Goal: Transaction & Acquisition: Book appointment/travel/reservation

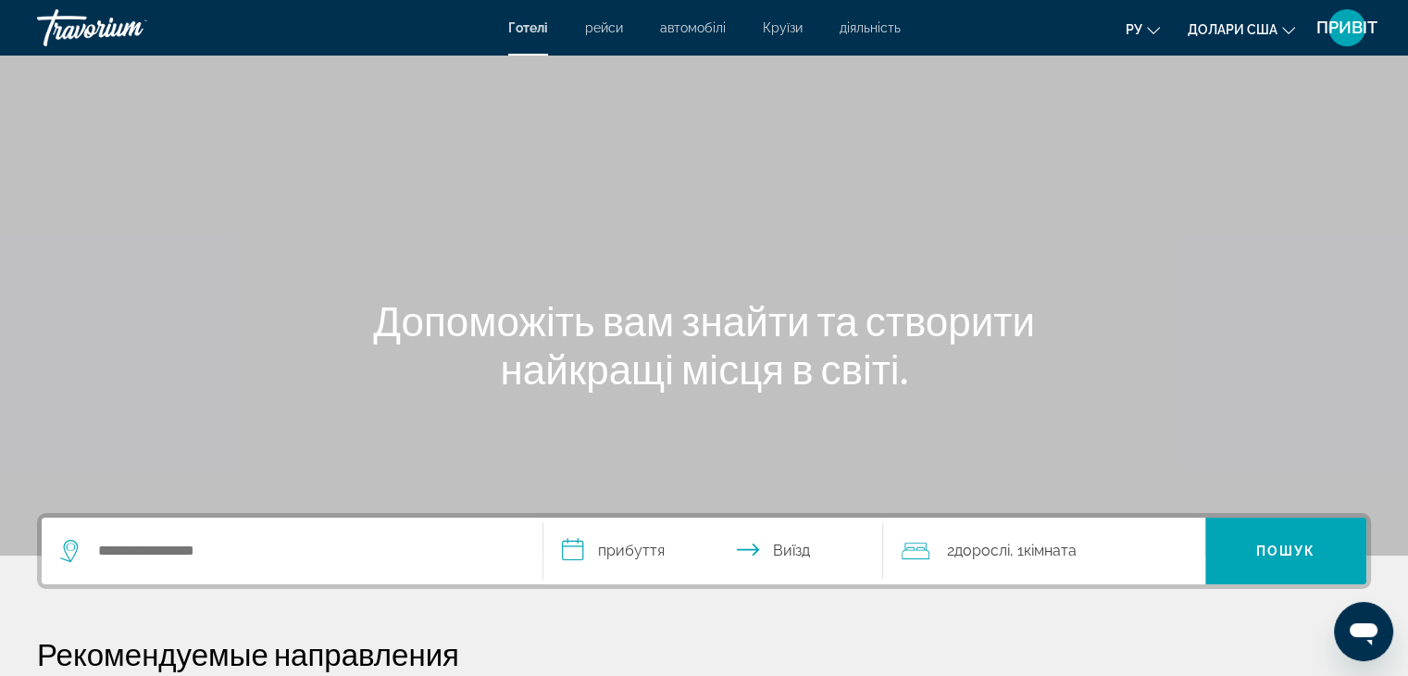
click at [614, 33] on font "рейси" at bounding box center [604, 27] width 38 height 15
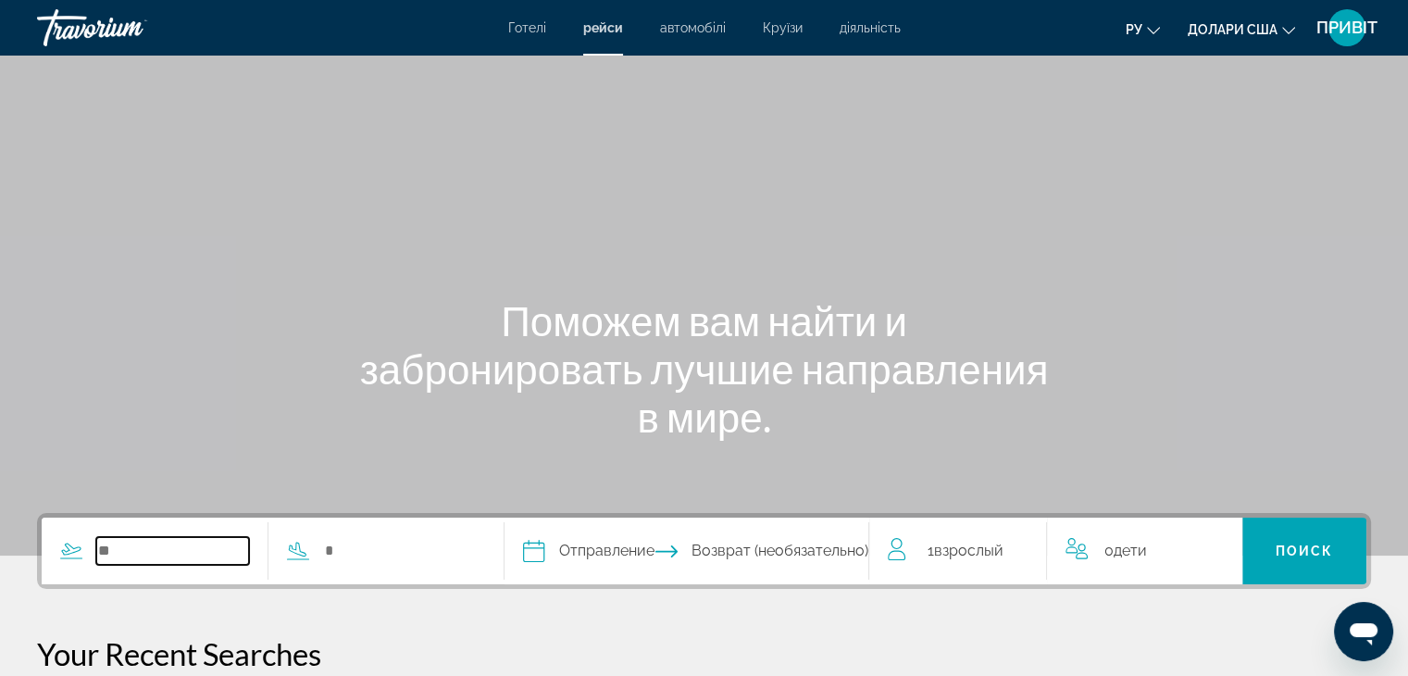
click at [130, 556] on input "Search widget" at bounding box center [172, 551] width 153 height 28
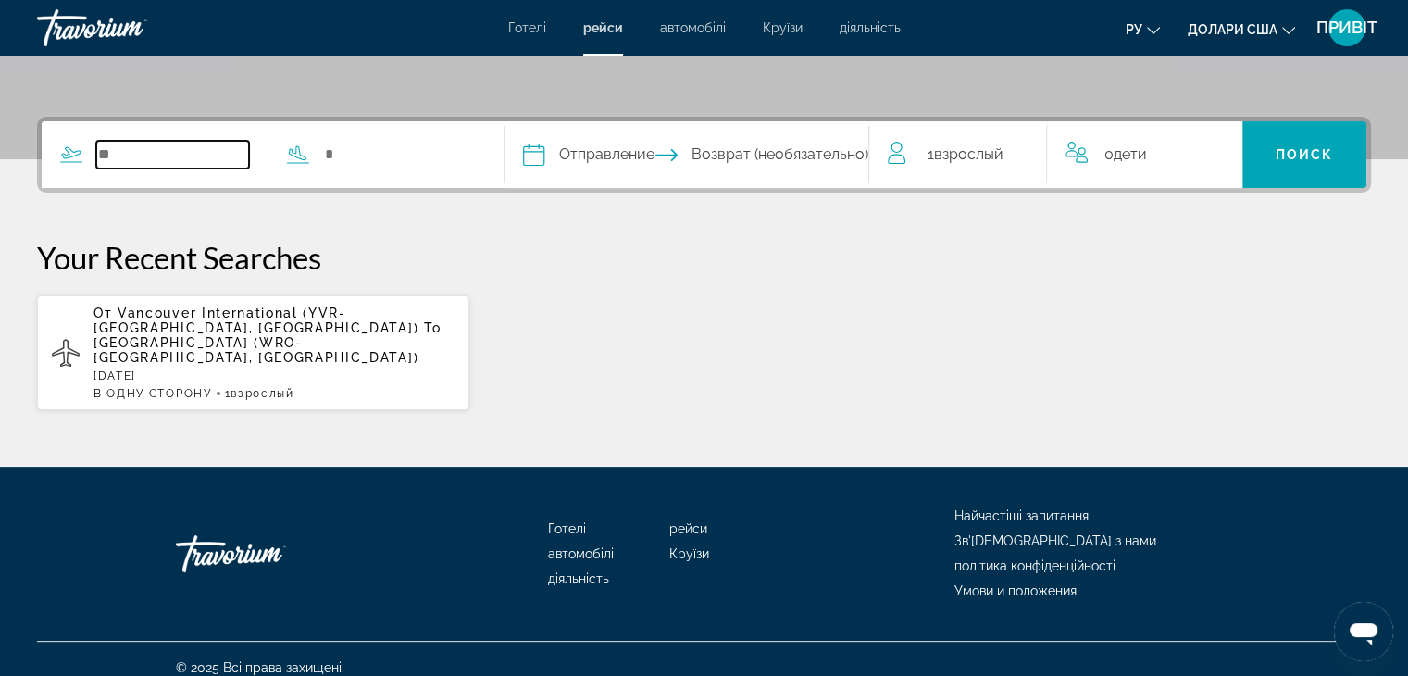
scroll to position [398, 0]
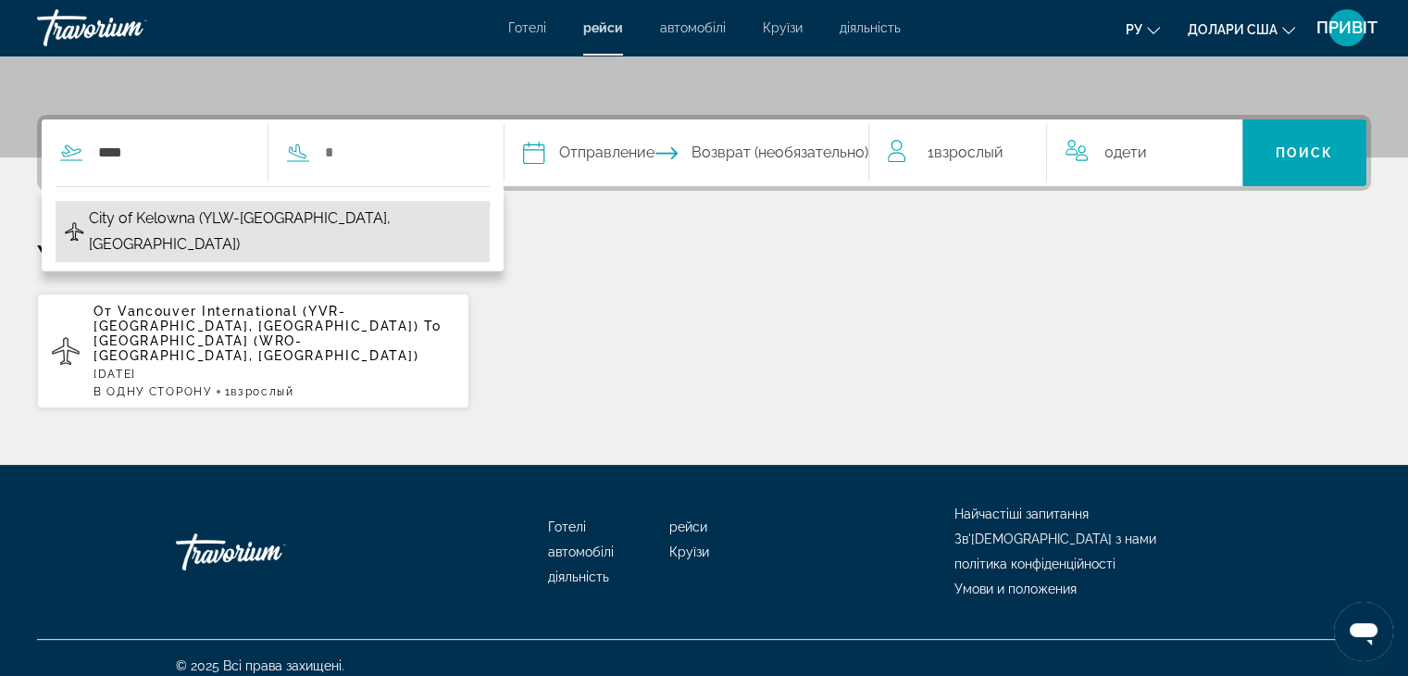
click at [184, 227] on span "City of Kelowna (YLW-[GEOGRAPHIC_DATA], [GEOGRAPHIC_DATA])" at bounding box center [284, 231] width 391 height 52
type input "**********"
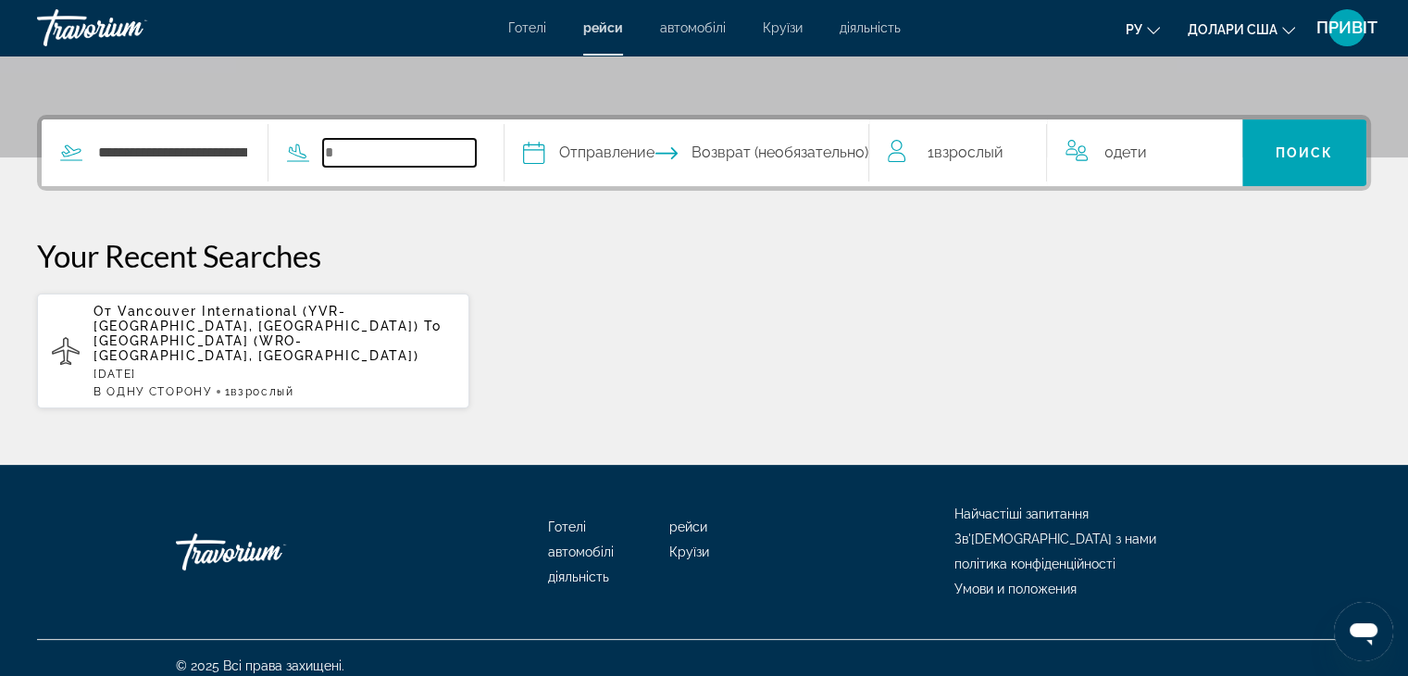
click at [407, 161] on input "Search widget" at bounding box center [399, 153] width 153 height 28
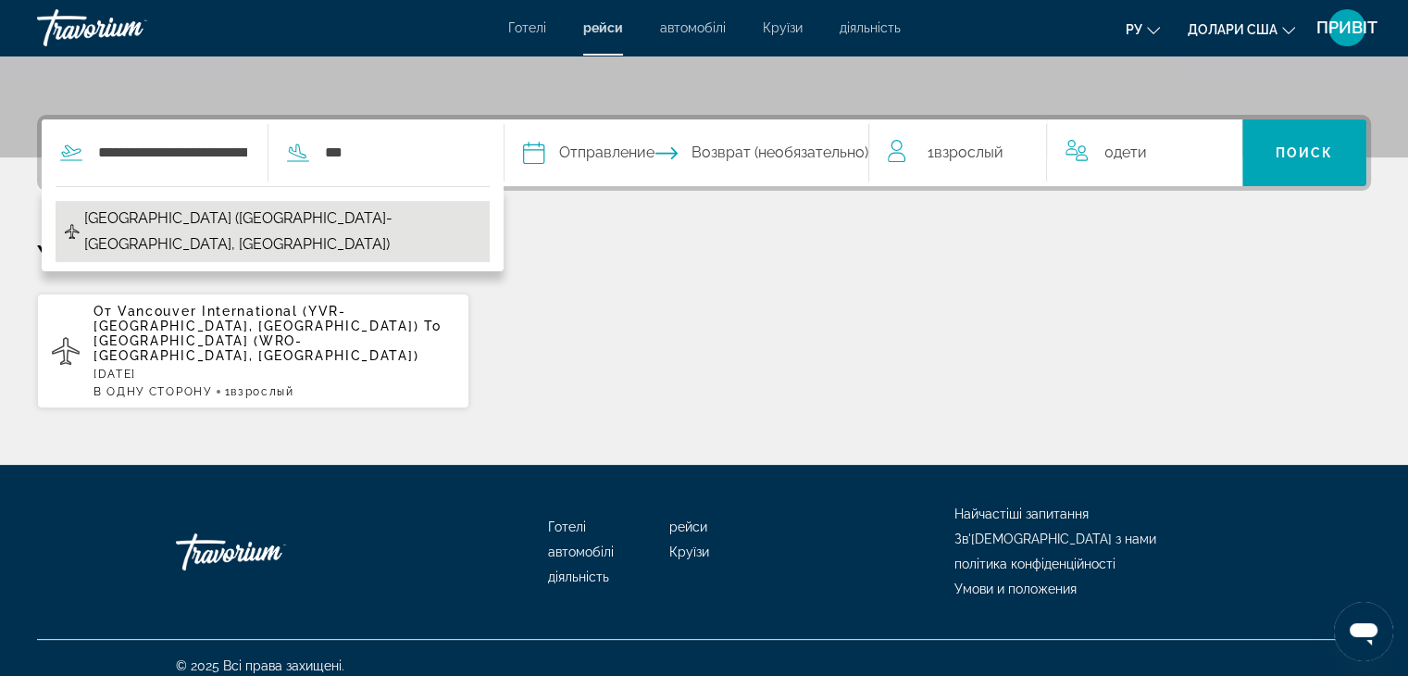
click at [322, 214] on span "[GEOGRAPHIC_DATA] ([GEOGRAPHIC_DATA]-[GEOGRAPHIC_DATA], [GEOGRAPHIC_DATA])" at bounding box center [282, 231] width 396 height 52
type input "**********"
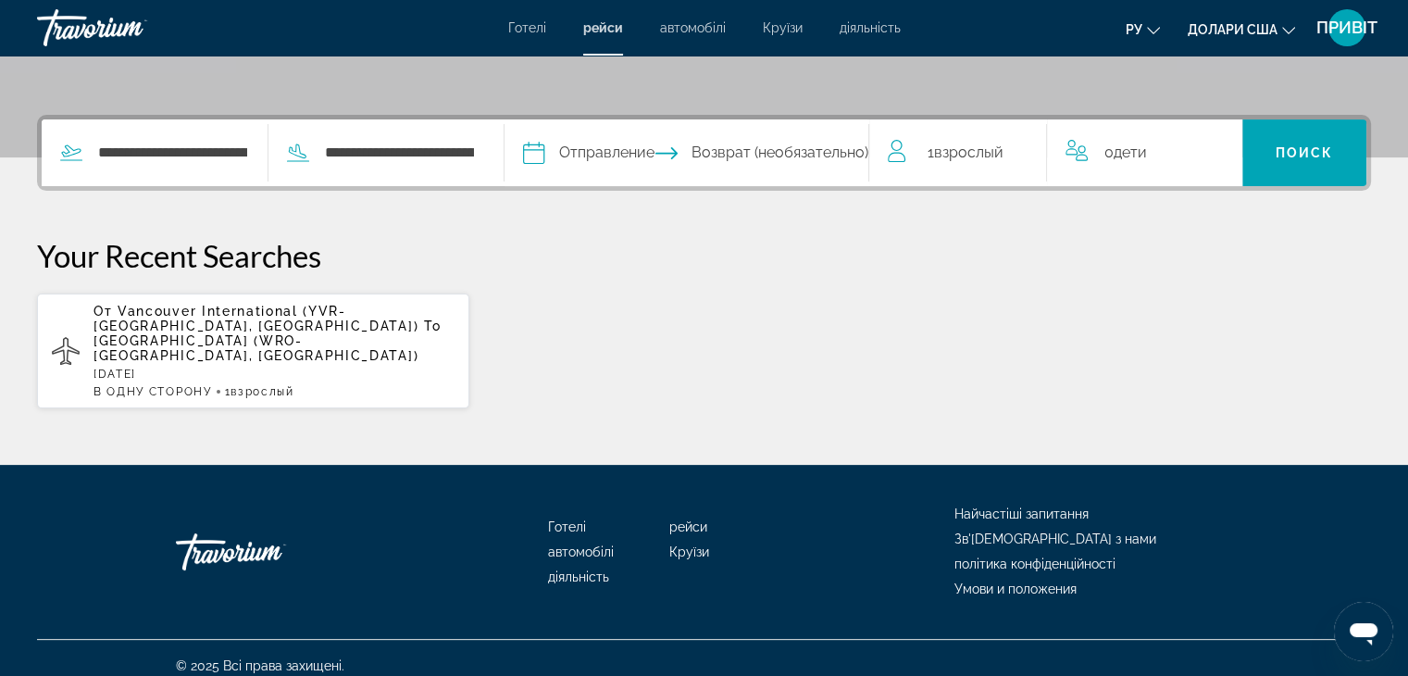
click at [787, 150] on span "Возврат (необязательно)" at bounding box center [779, 153] width 177 height 26
click at [651, 152] on input "Depart date" at bounding box center [608, 155] width 180 height 72
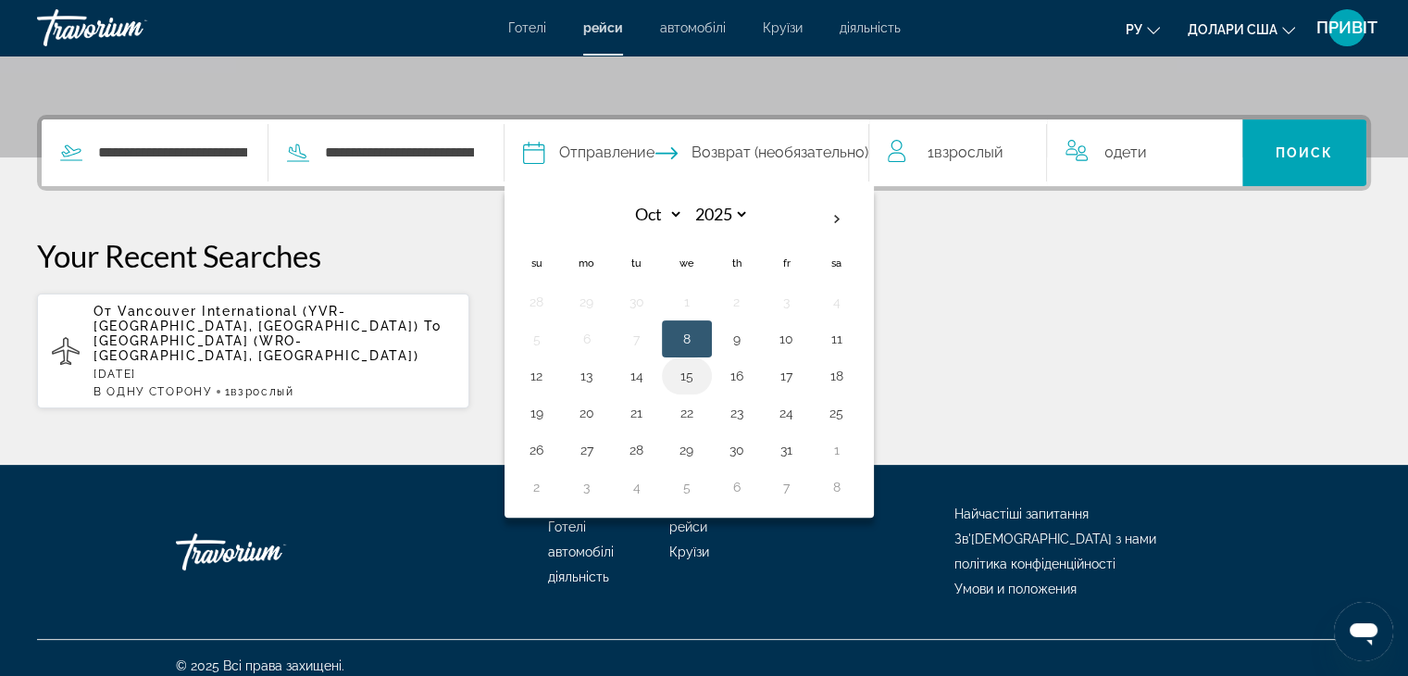
click at [701, 368] on button "15" at bounding box center [687, 376] width 30 height 26
type input "**********"
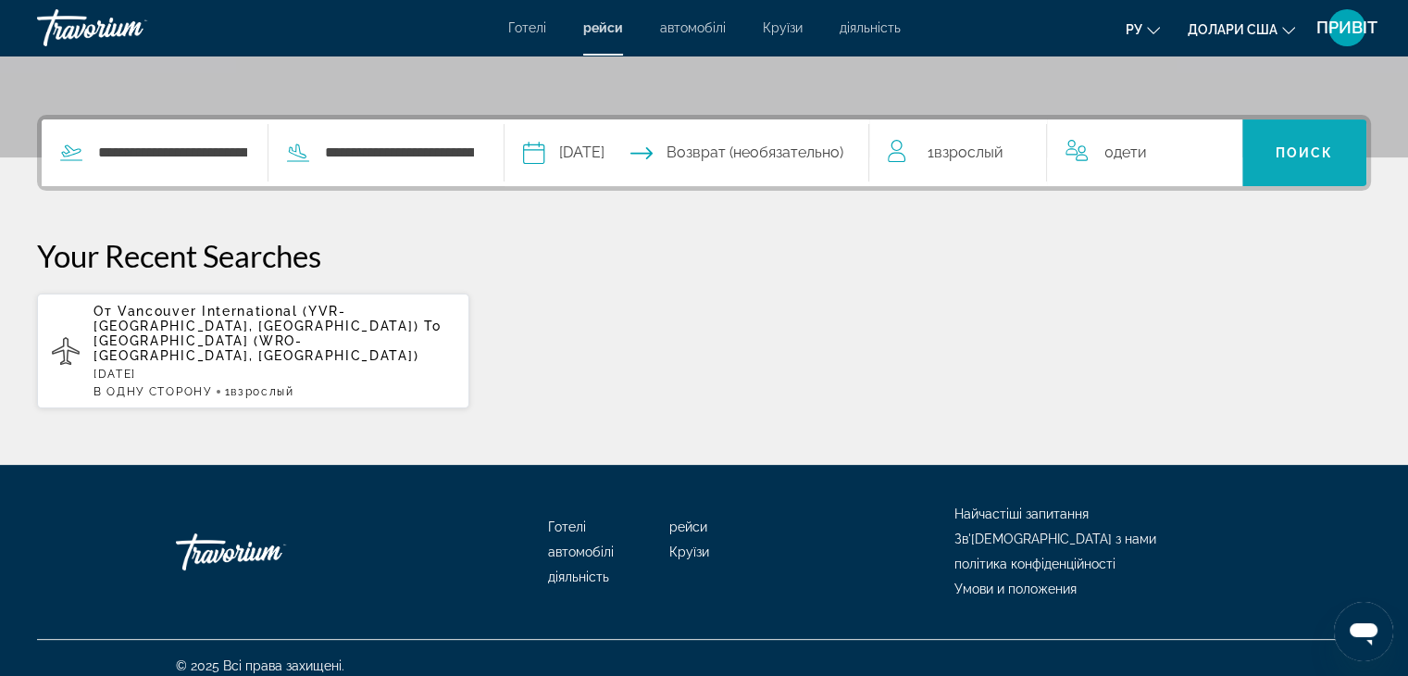
click at [1303, 149] on span "Поиск" at bounding box center [1304, 152] width 58 height 15
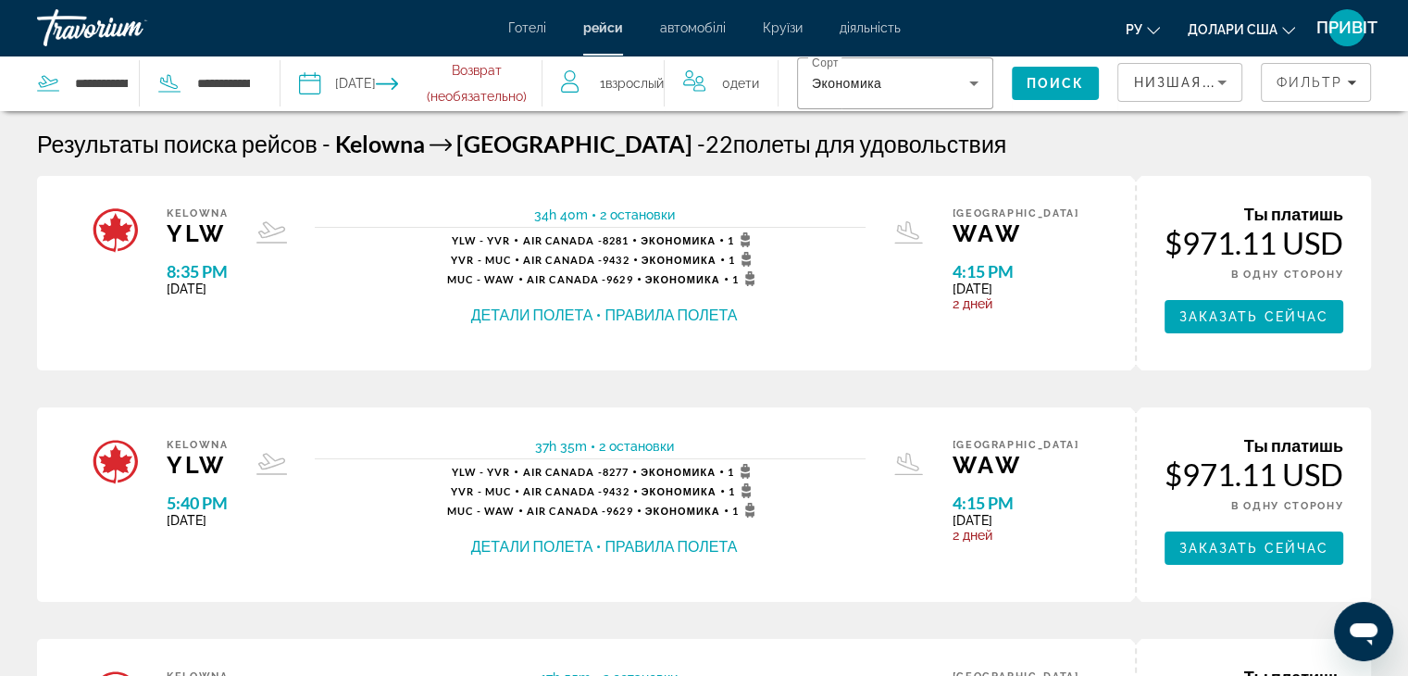
click at [1240, 24] on font "Долари США" at bounding box center [1232, 29] width 90 height 15
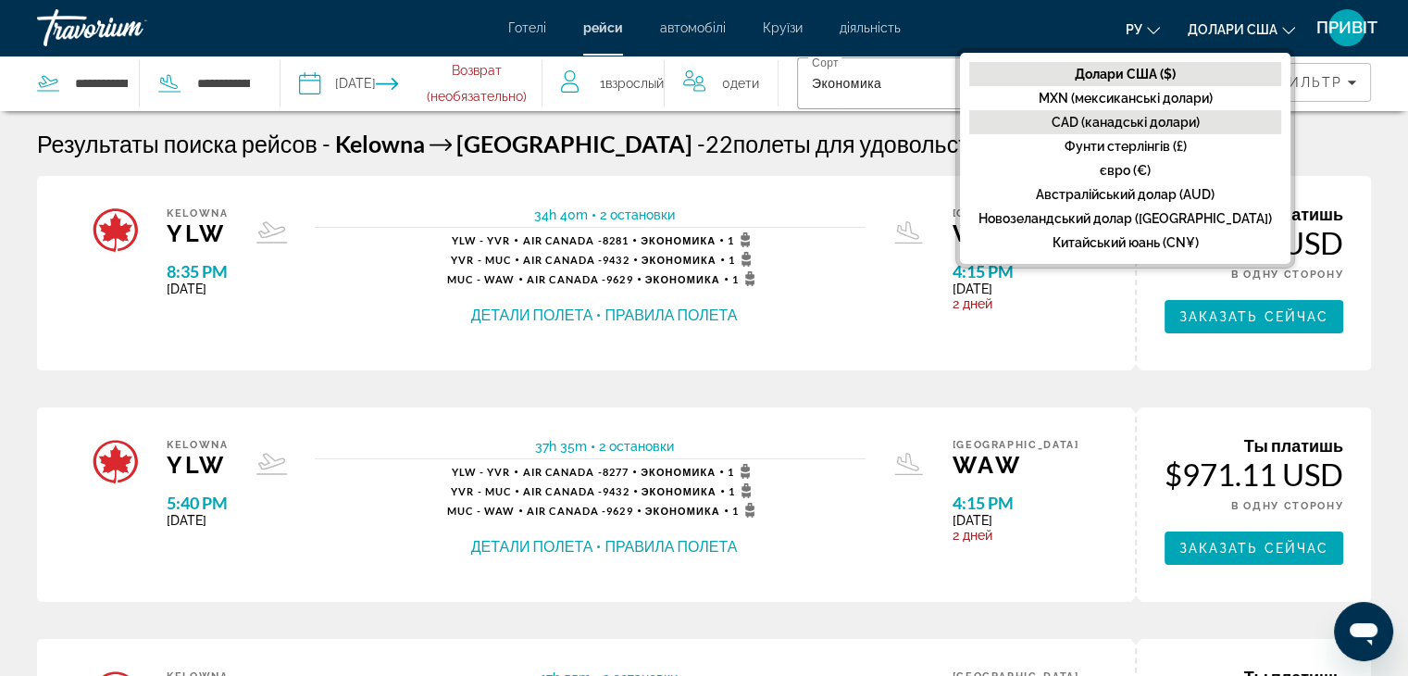
click at [1163, 127] on font "CAD (канадські долари)" at bounding box center [1125, 122] width 148 height 15
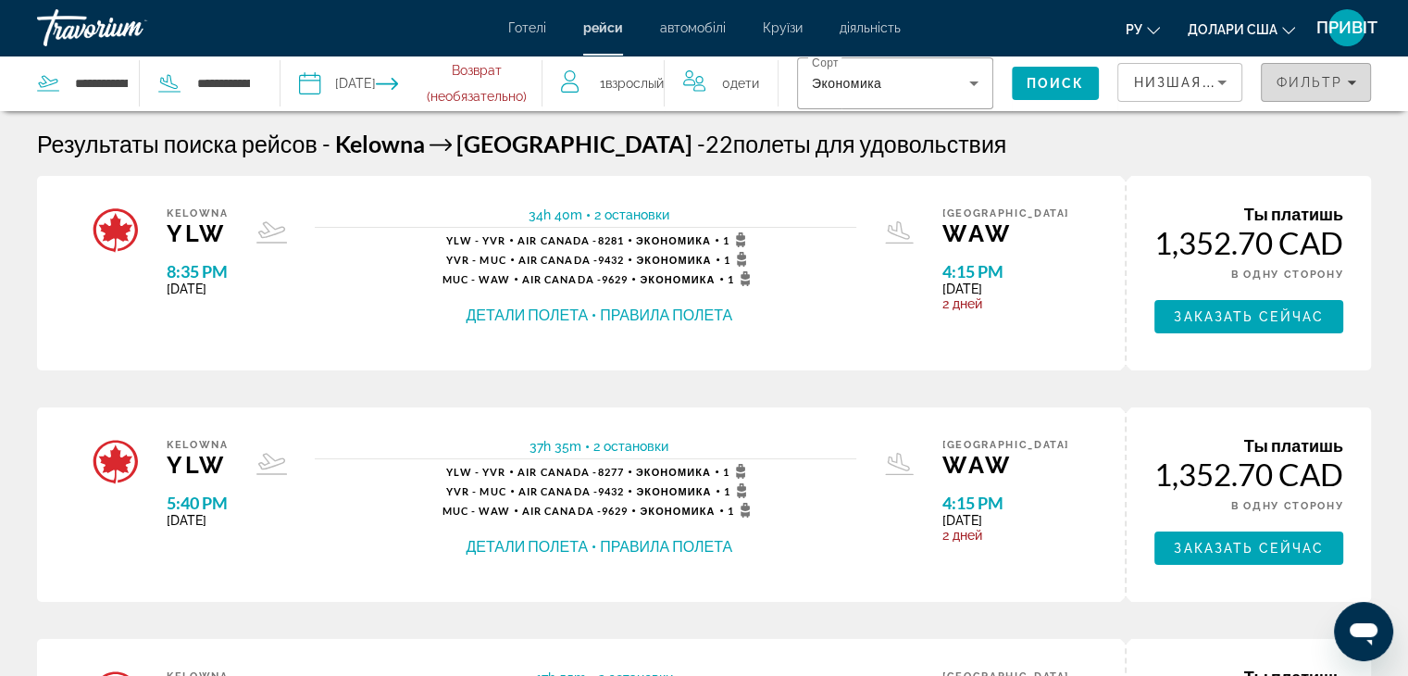
click at [1290, 86] on span "Фильтр" at bounding box center [1308, 82] width 67 height 15
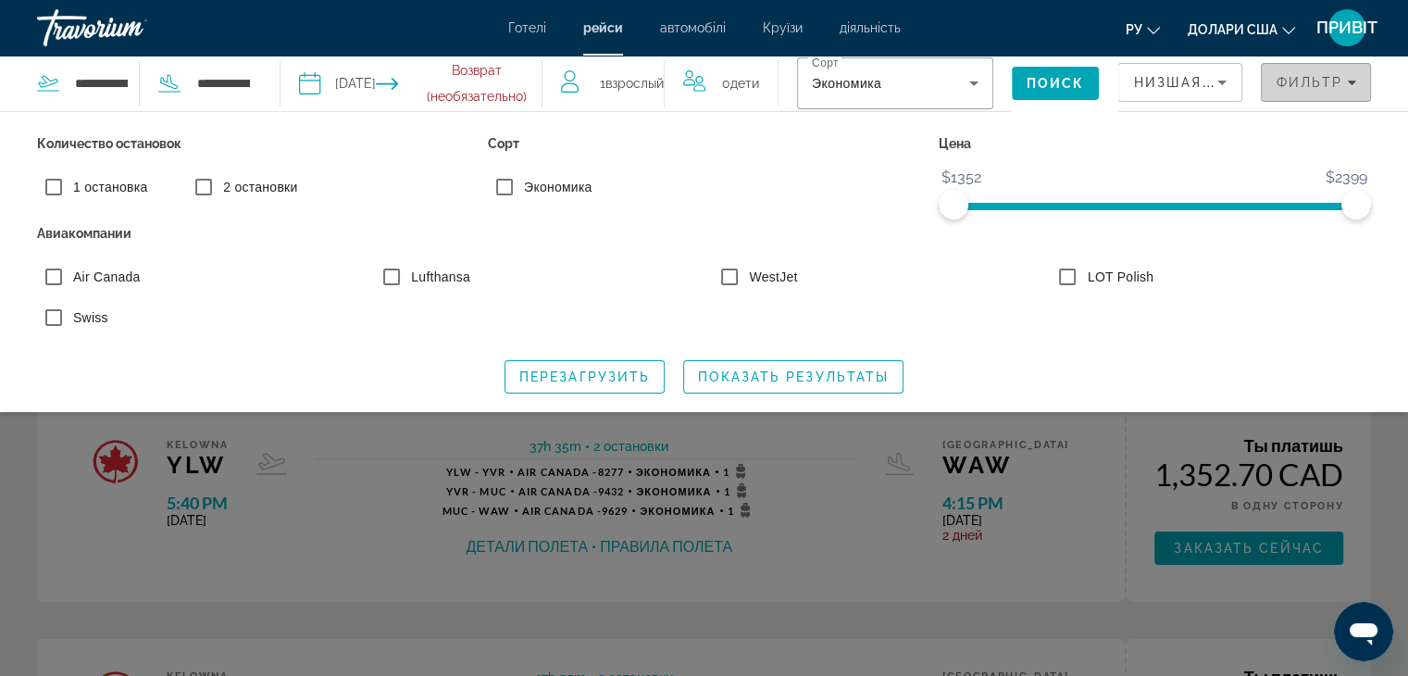
click at [1317, 81] on span "Фильтр" at bounding box center [1308, 82] width 67 height 15
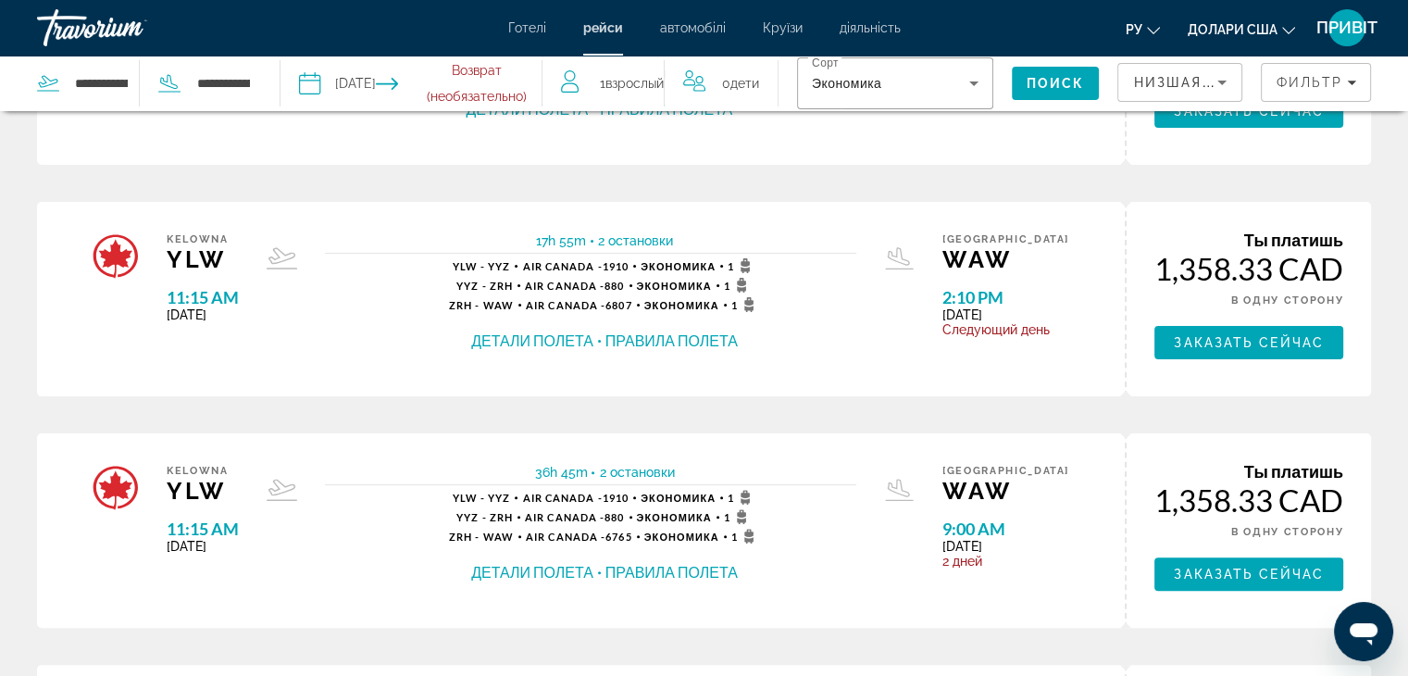
drag, startPoint x: 696, startPoint y: 329, endPoint x: 693, endPoint y: 339, distance: 10.6
drag, startPoint x: 693, startPoint y: 339, endPoint x: 559, endPoint y: 385, distance: 141.9
click at [559, 385] on div "Kelowna YLW 11:15 AM [DATE] 17h 55m 2 остановки 2 остановки YLW - YYZ Air Canad…" at bounding box center [580, 299] width 1087 height 187
click at [556, 385] on div "Kelowna YLW 11:15 AM [DATE] 17h 55m 2 остановки 2 остановки YLW - YYZ Air Canad…" at bounding box center [580, 299] width 1087 height 187
